Goal: Task Accomplishment & Management: Use online tool/utility

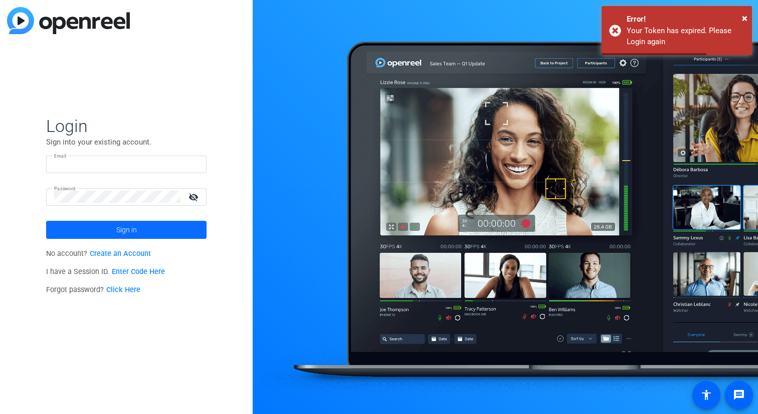
type input "[EMAIL_ADDRESS][DOMAIN_NAME]"
click at [119, 234] on span "Sign in" at bounding box center [126, 229] width 21 height 25
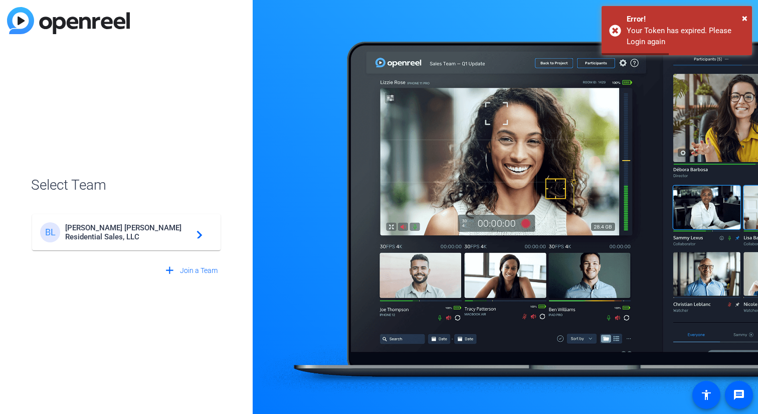
click at [127, 232] on span "[PERSON_NAME] [PERSON_NAME] Residential Sales, LLC" at bounding box center [127, 232] width 125 height 18
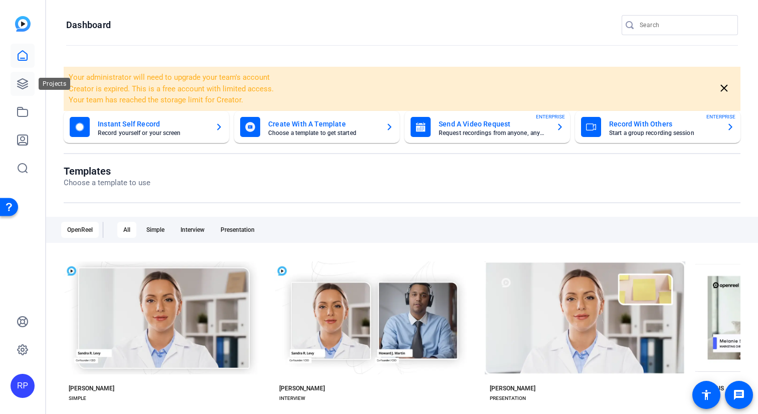
click at [24, 88] on icon at bounding box center [23, 84] width 10 height 10
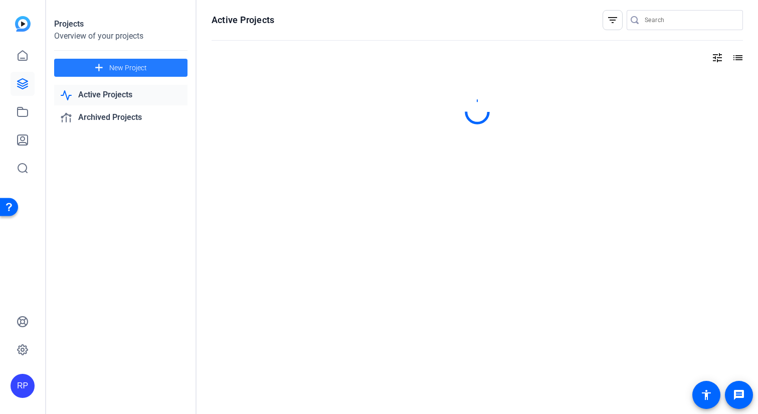
click at [161, 71] on span at bounding box center [120, 68] width 133 height 24
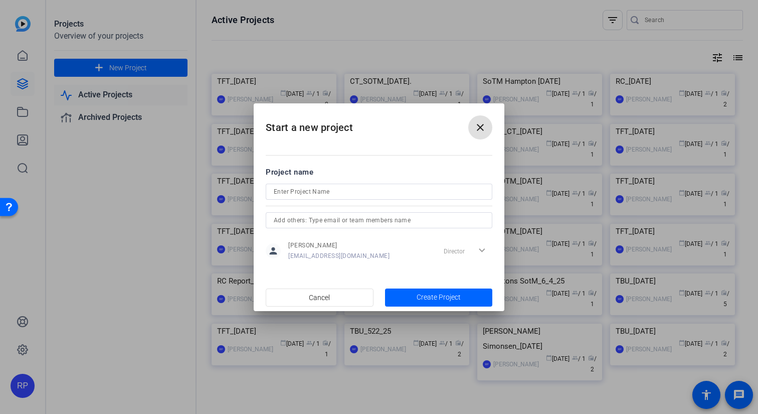
click at [328, 192] on input at bounding box center [379, 192] width 211 height 12
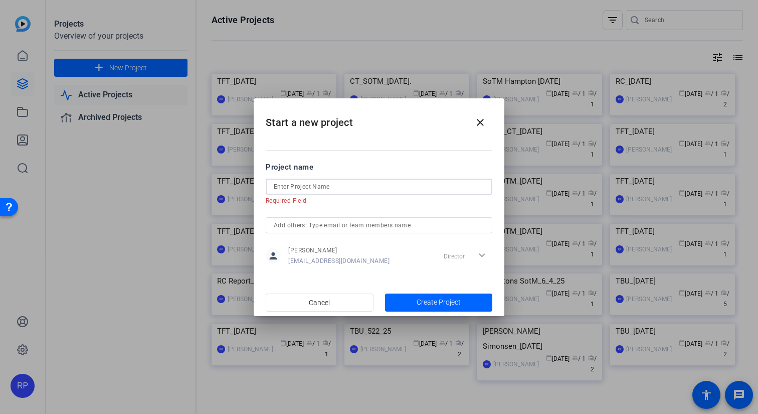
click at [329, 181] on input at bounding box center [379, 186] width 211 height 12
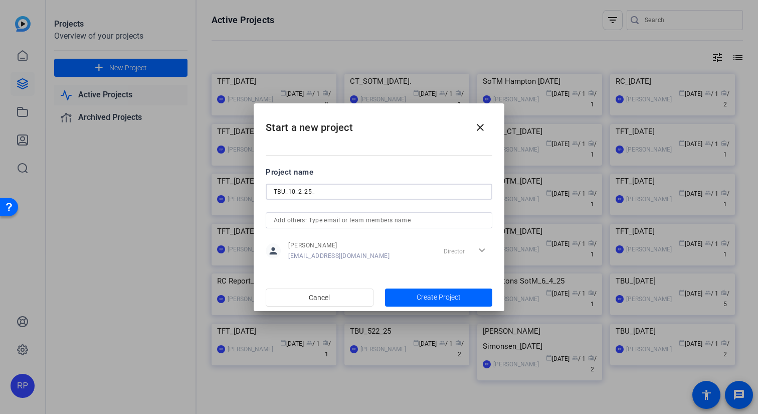
paste input "[PERSON_NAME] [PERSON_NAME]"
click at [363, 190] on input "TBU_10_2_25_Pace [PERSON_NAME]" at bounding box center [379, 192] width 211 height 12
type input "TBU_10_2_25_Pace [PERSON_NAME]"
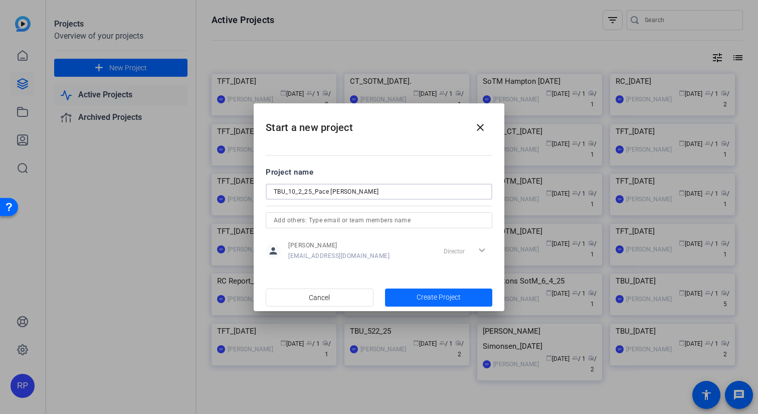
click at [426, 297] on span "Create Project" at bounding box center [439, 297] width 44 height 11
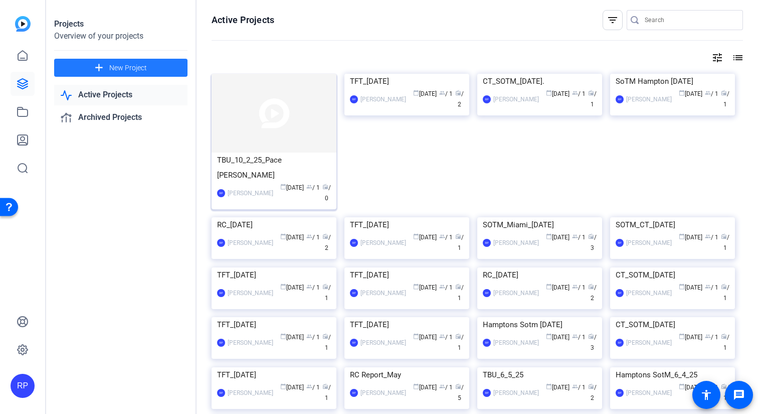
click at [268, 152] on img at bounding box center [274, 113] width 125 height 79
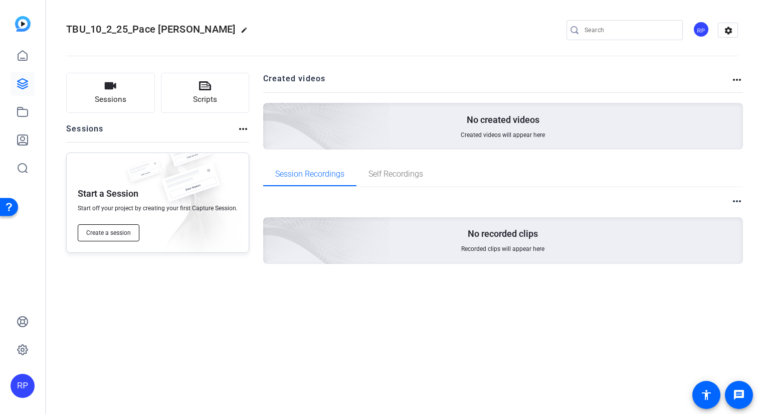
click at [121, 235] on span "Create a session" at bounding box center [108, 233] width 45 height 8
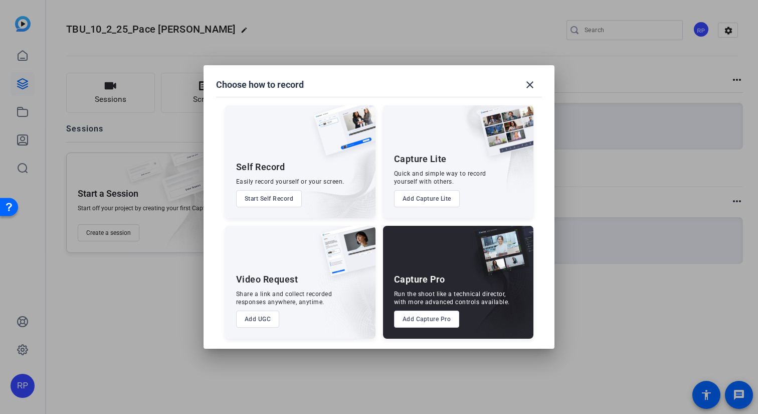
click at [436, 319] on button "Add Capture Pro" at bounding box center [427, 318] width 66 height 17
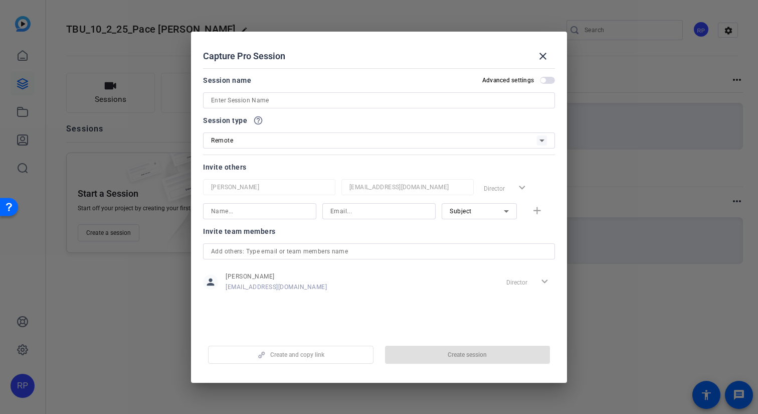
click at [290, 101] on input at bounding box center [379, 100] width 336 height 12
paste input "TBU_10_2_25_Pace [PERSON_NAME]"
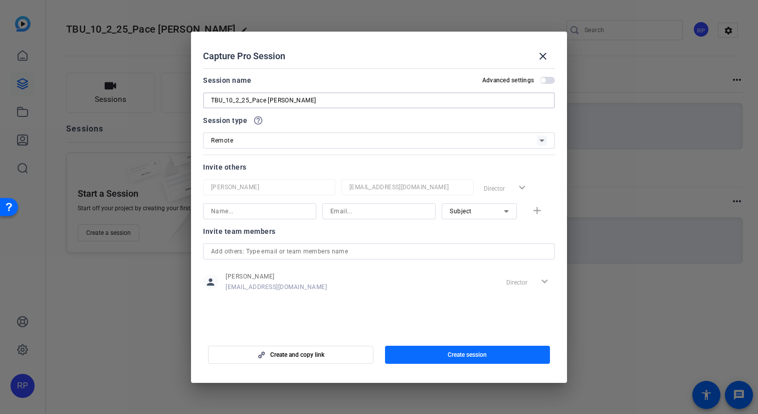
type input "TBU_10_2_25_Pace [PERSON_NAME]"
click at [451, 353] on span "Create session" at bounding box center [467, 354] width 39 height 8
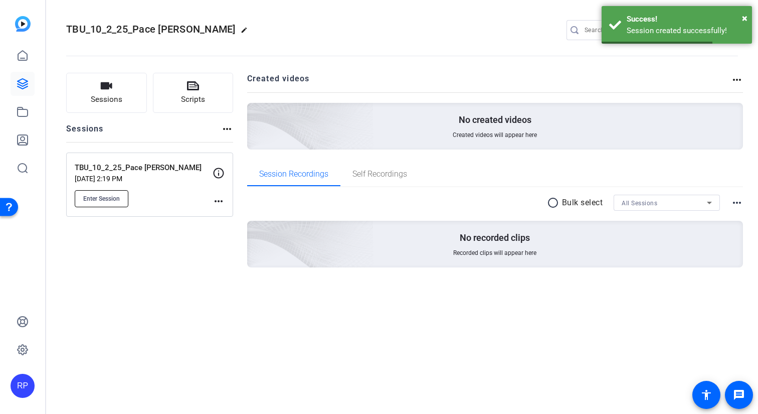
click at [94, 201] on span "Enter Session" at bounding box center [101, 199] width 37 height 8
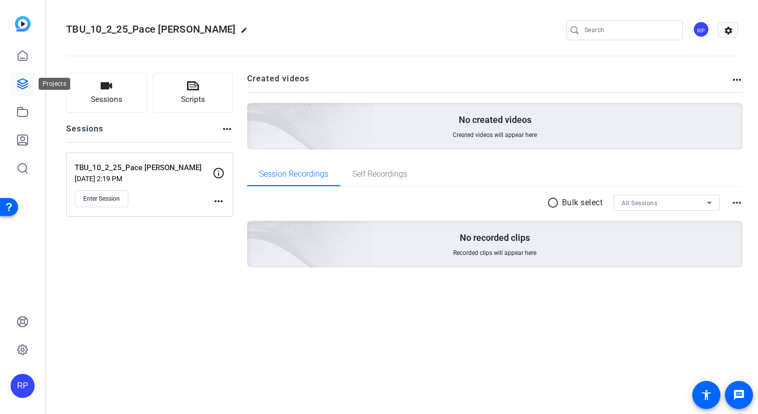
click at [25, 80] on icon at bounding box center [23, 84] width 10 height 10
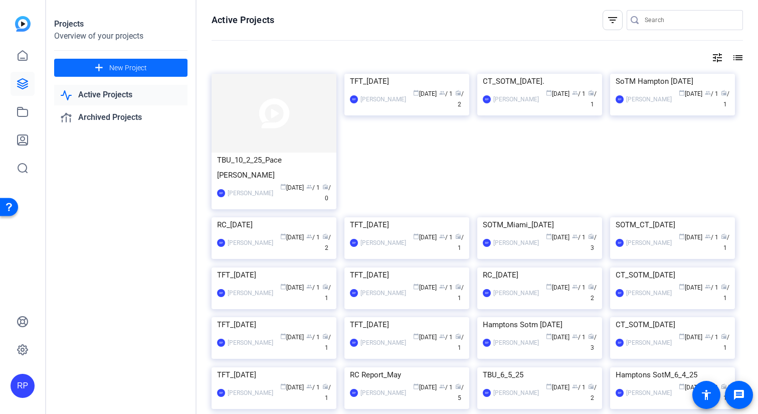
click at [161, 73] on span at bounding box center [120, 68] width 133 height 24
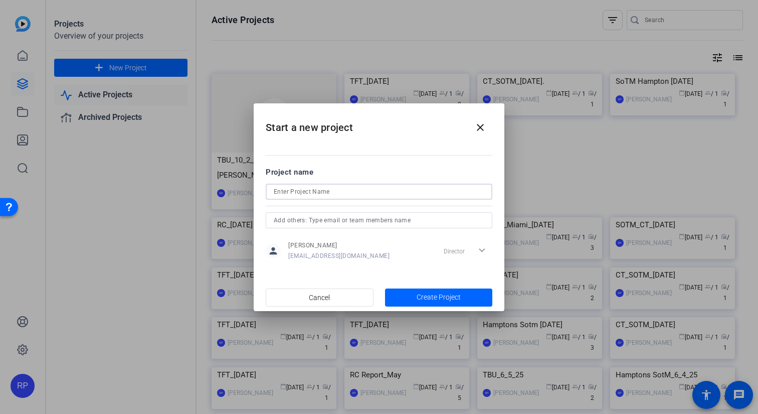
click at [303, 187] on input at bounding box center [379, 192] width 211 height 12
click at [325, 193] on input "SOTM Hamptons [DATE]" at bounding box center [379, 192] width 211 height 12
type input "SOTM Hamptons [DATE]"
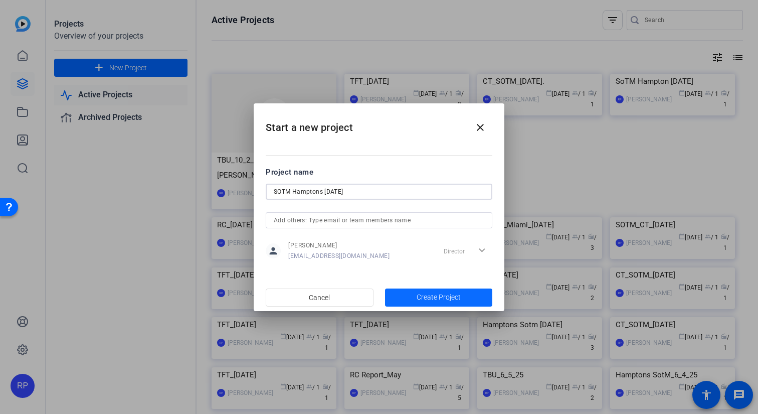
click at [426, 298] on span "Create Project" at bounding box center [439, 297] width 44 height 11
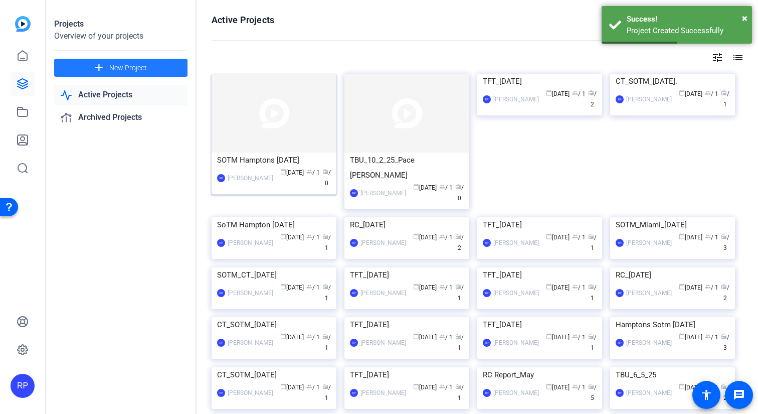
click at [275, 150] on img at bounding box center [274, 113] width 125 height 79
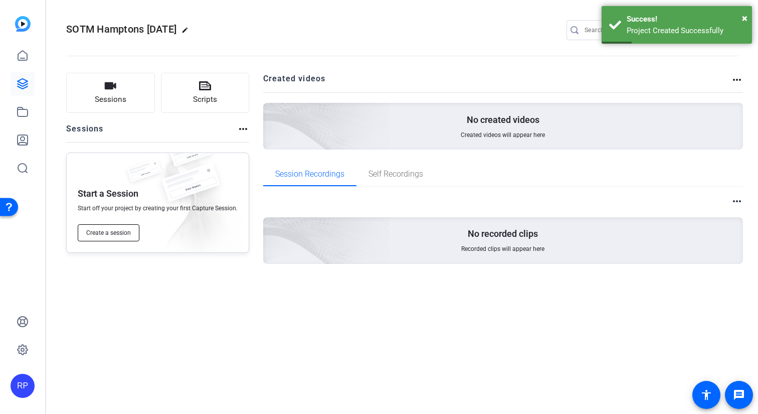
click at [122, 231] on span "Create a session" at bounding box center [108, 233] width 45 height 8
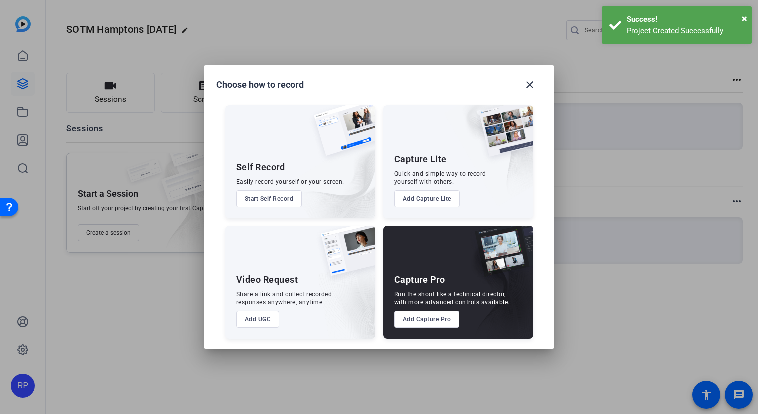
click at [416, 319] on button "Add Capture Pro" at bounding box center [427, 318] width 66 height 17
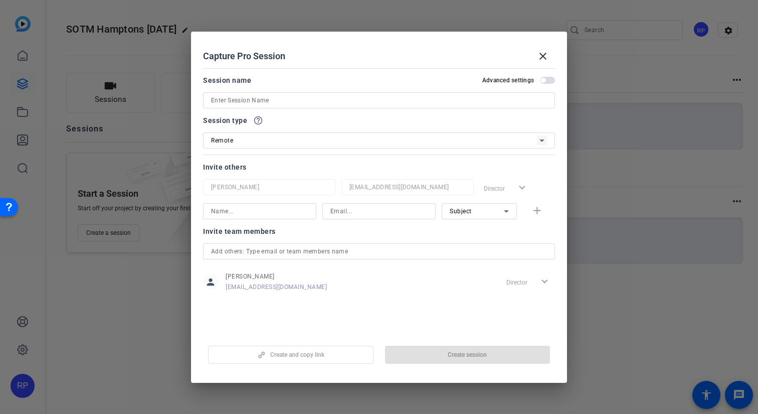
click at [299, 100] on input at bounding box center [379, 100] width 336 height 12
paste input "SOTM Hamptons [DATE]"
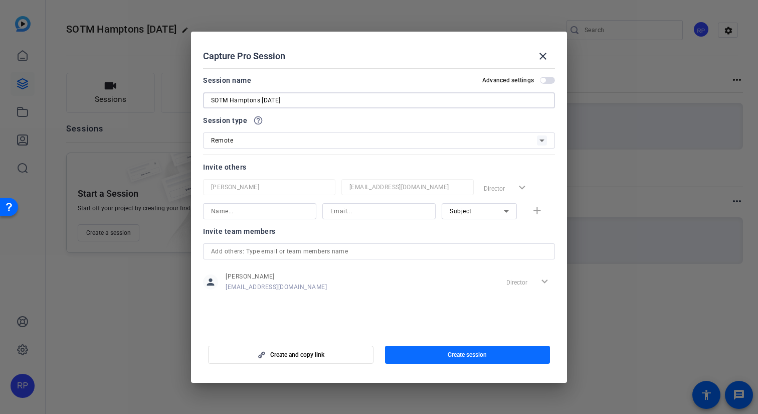
type input "SOTM Hamptons [DATE]"
click at [446, 361] on span "button" at bounding box center [467, 354] width 165 height 24
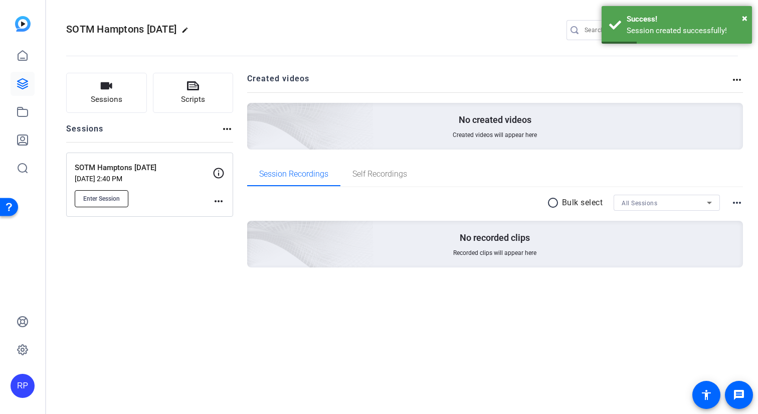
click at [114, 199] on span "Enter Session" at bounding box center [101, 199] width 37 height 8
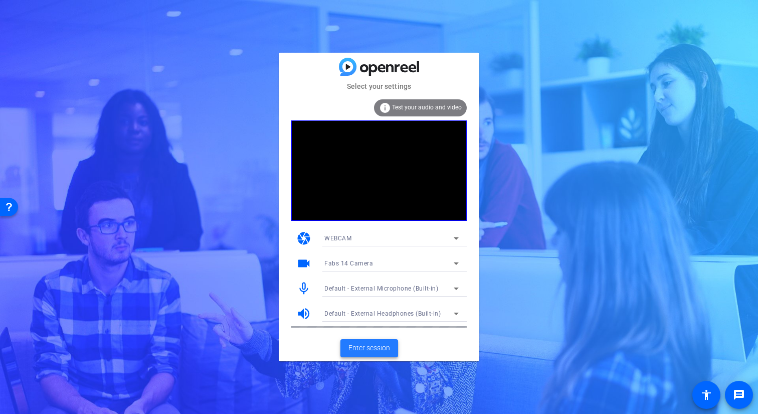
click at [369, 349] on span "Enter session" at bounding box center [369, 347] width 42 height 11
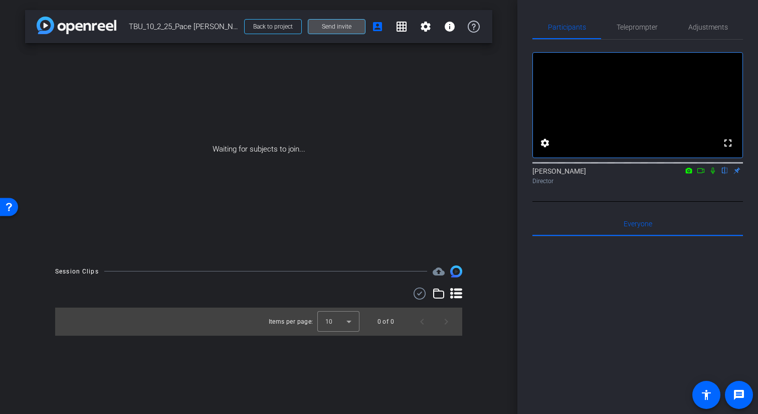
click at [346, 27] on span "Send invite" at bounding box center [337, 27] width 30 height 8
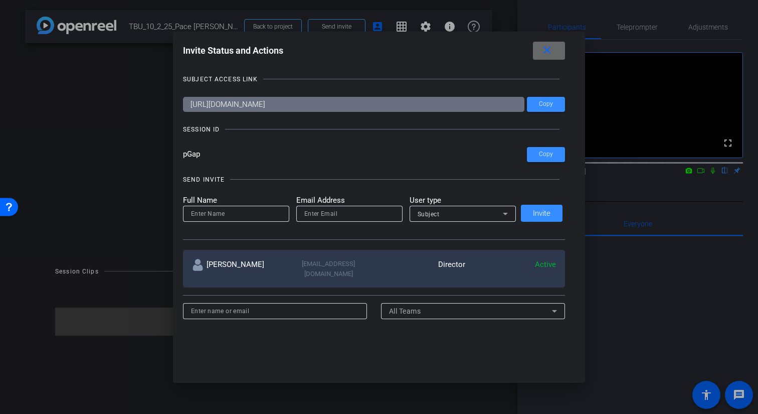
click at [552, 50] on span at bounding box center [549, 51] width 32 height 24
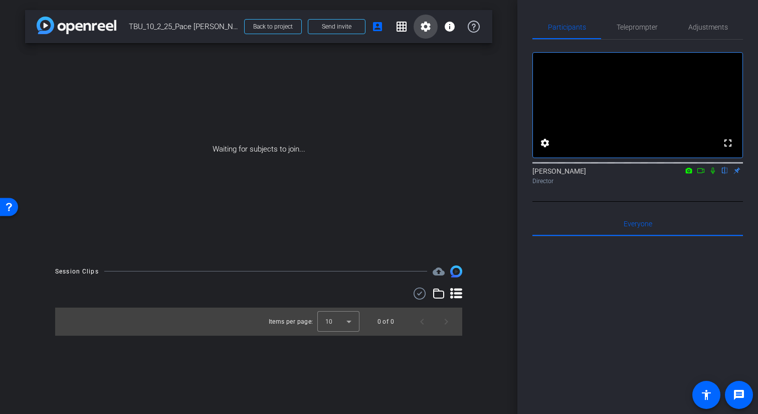
click at [420, 26] on mat-icon "settings" at bounding box center [426, 27] width 12 height 12
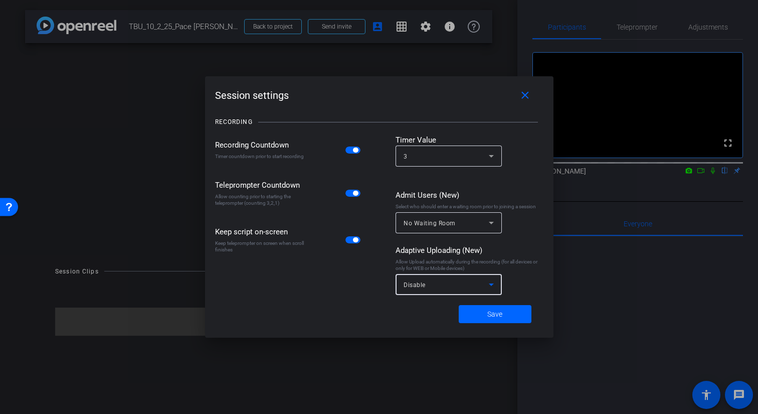
click at [456, 289] on div "Disable" at bounding box center [446, 284] width 85 height 13
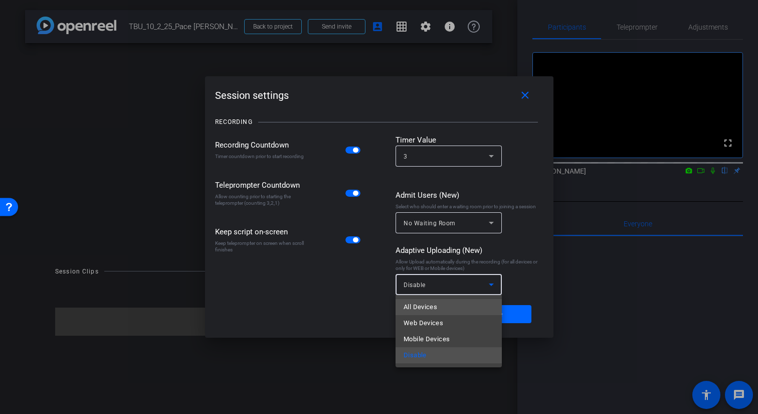
click at [444, 313] on mat-option "All Devices" at bounding box center [449, 307] width 106 height 16
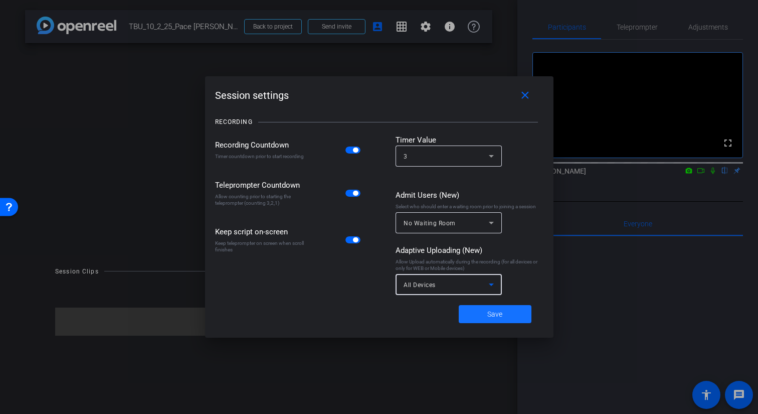
click at [490, 313] on span "Save" at bounding box center [494, 314] width 15 height 11
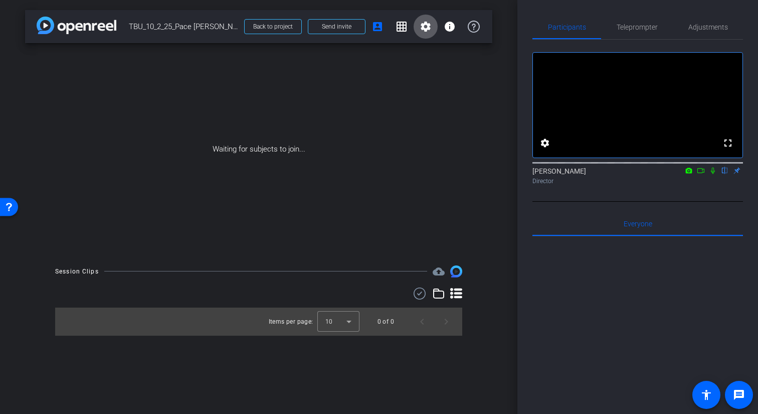
click at [430, 24] on mat-icon "settings" at bounding box center [426, 27] width 12 height 12
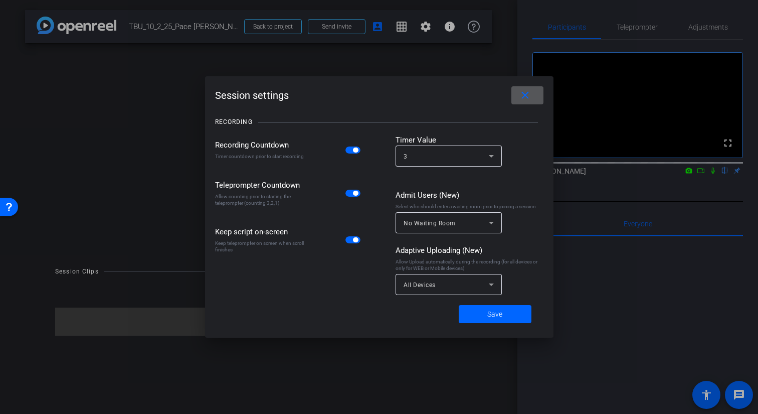
click at [464, 287] on div "All Devices" at bounding box center [446, 284] width 85 height 13
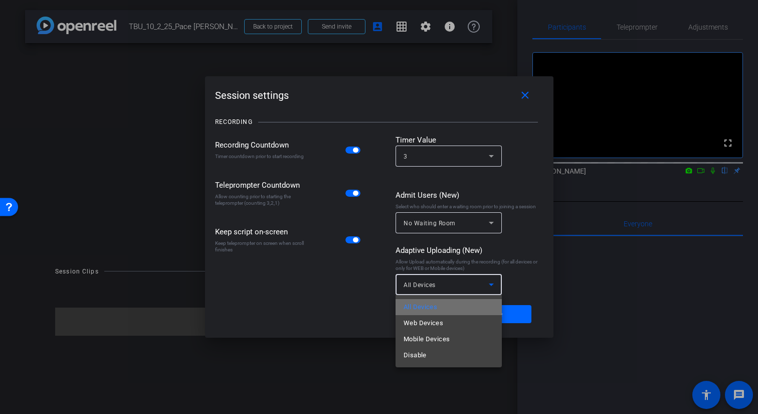
click at [445, 302] on mat-option "All Devices" at bounding box center [449, 307] width 106 height 16
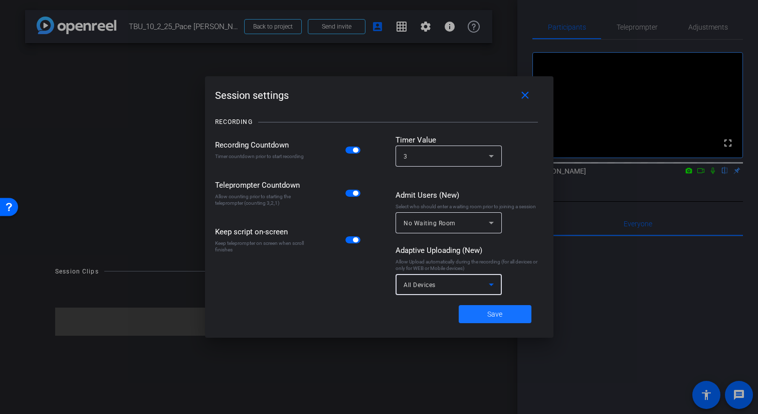
click at [480, 311] on span at bounding box center [495, 314] width 73 height 24
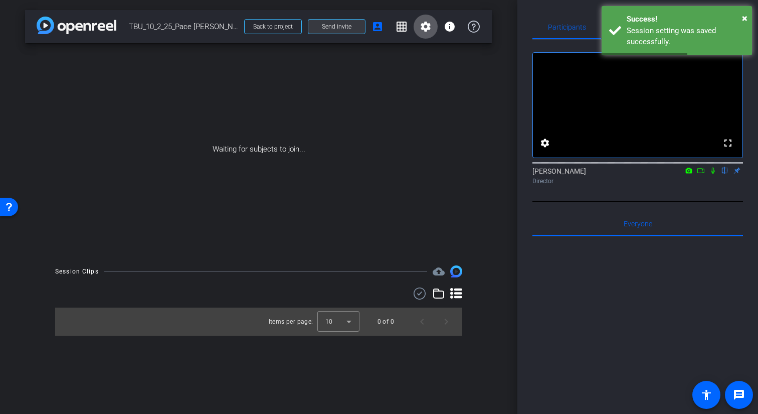
click at [349, 26] on span "Send invite" at bounding box center [337, 27] width 30 height 8
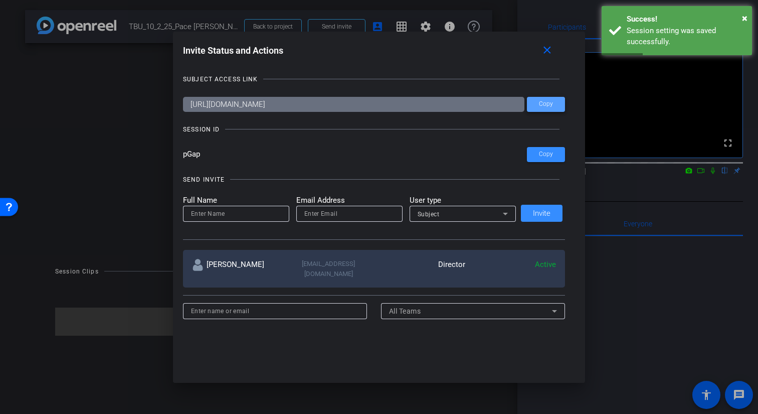
click at [540, 108] on span at bounding box center [546, 104] width 38 height 24
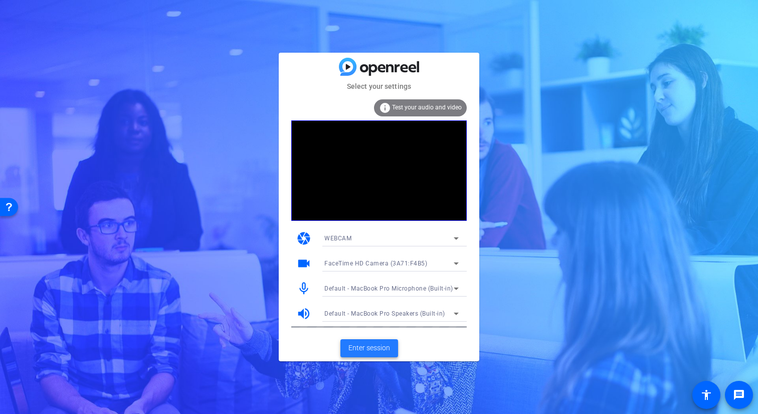
click at [365, 347] on span "Enter session" at bounding box center [369, 347] width 42 height 11
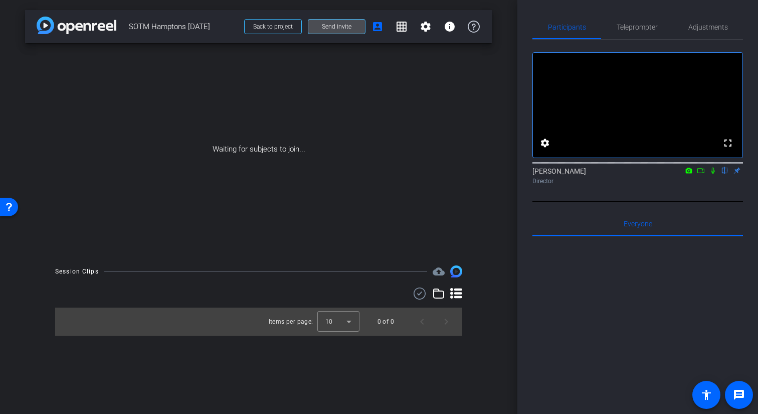
click at [321, 30] on span at bounding box center [336, 27] width 57 height 24
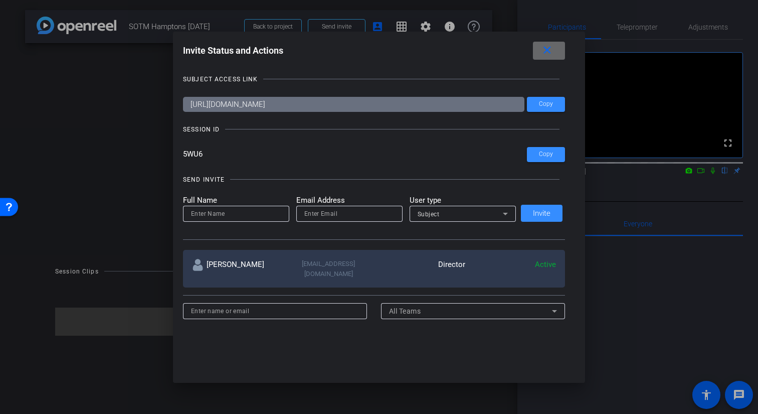
click at [562, 49] on span at bounding box center [549, 51] width 32 height 24
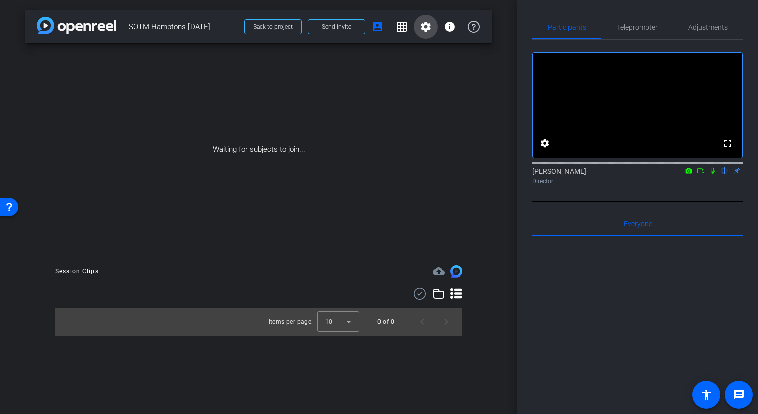
click at [423, 25] on mat-icon "settings" at bounding box center [426, 27] width 12 height 12
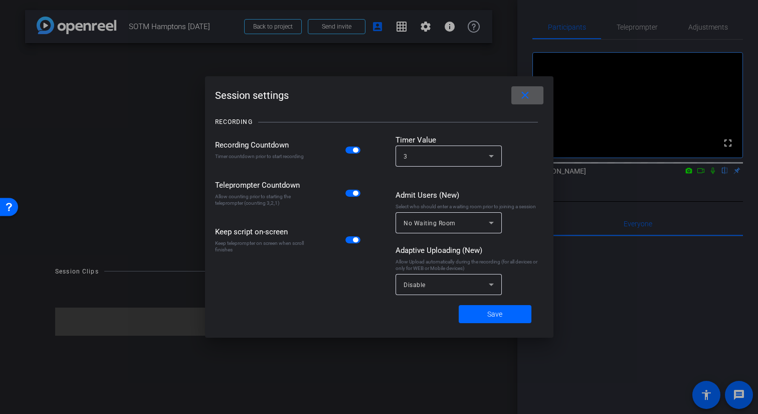
click at [424, 283] on span "Disable" at bounding box center [415, 284] width 22 height 7
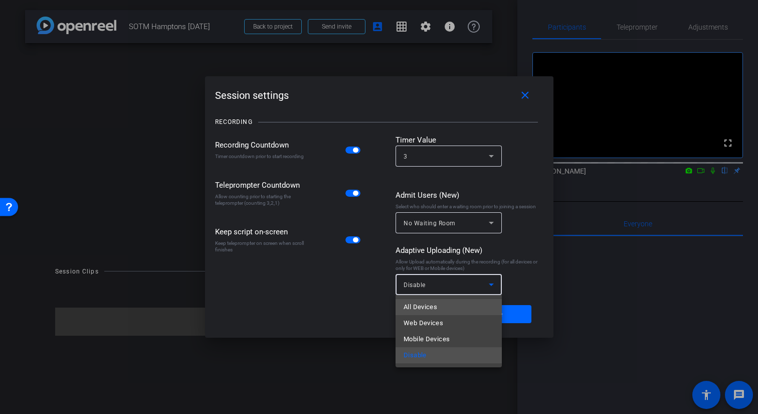
click at [426, 306] on span "All Devices" at bounding box center [421, 307] width 34 height 12
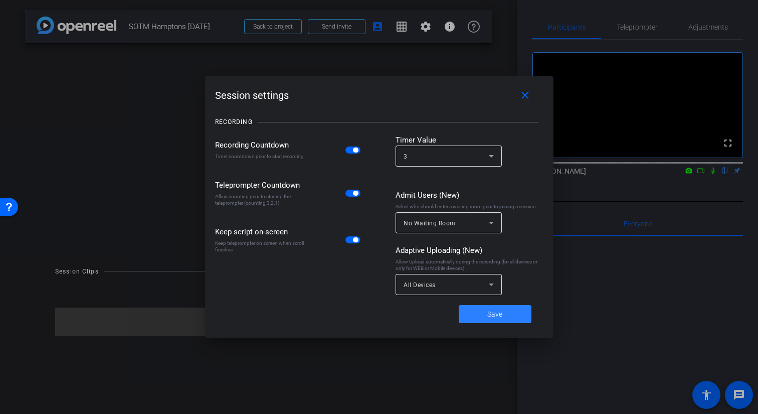
click at [482, 311] on span at bounding box center [495, 314] width 73 height 24
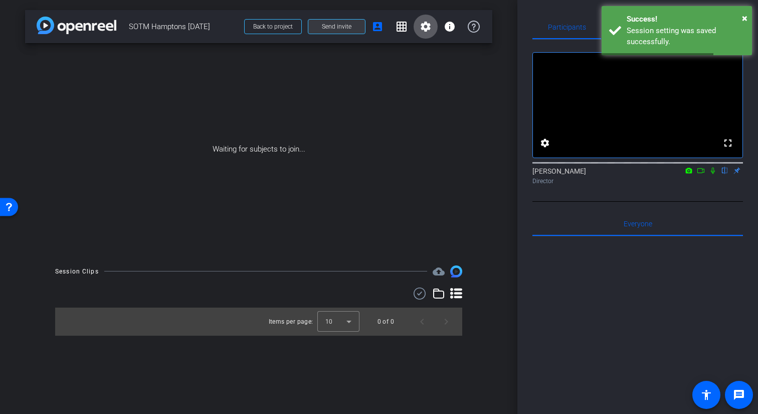
click at [324, 28] on span "Send invite" at bounding box center [337, 27] width 30 height 8
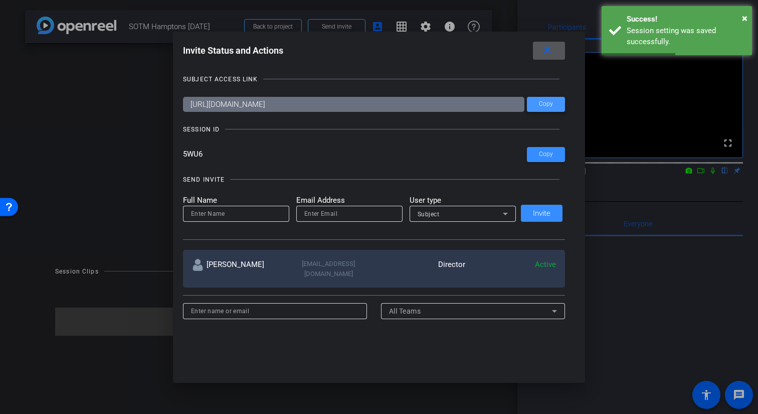
click at [535, 101] on span at bounding box center [546, 104] width 38 height 24
